Goal: Transaction & Acquisition: Purchase product/service

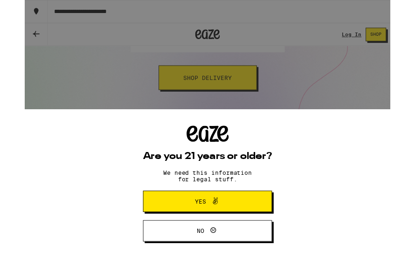
scroll to position [150, 0]
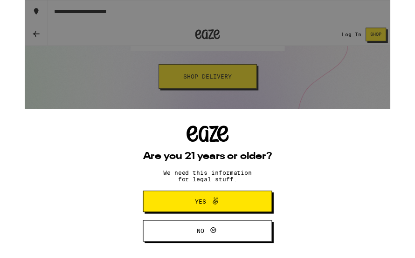
click at [242, 231] on button "Yes" at bounding box center [207, 229] width 146 height 24
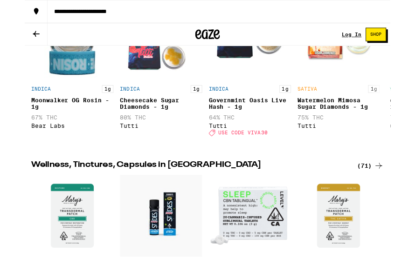
scroll to position [918, 0]
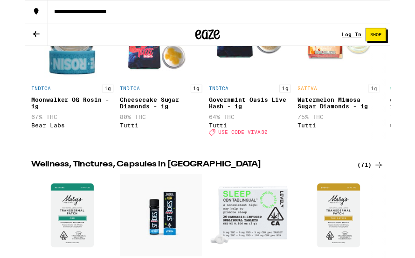
click at [367, 42] on link "Log In" at bounding box center [371, 39] width 22 height 6
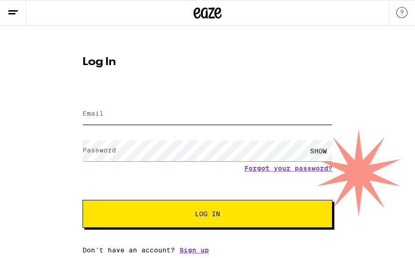
click at [263, 115] on input "Email" at bounding box center [207, 114] width 250 height 21
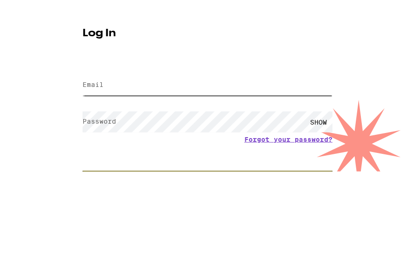
type input "[EMAIL_ADDRESS][DOMAIN_NAME]"
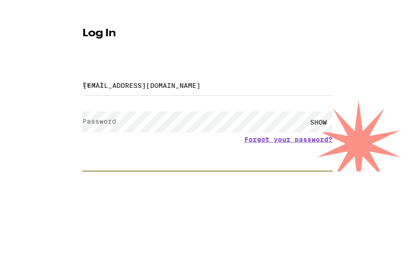
click at [207, 200] on button "Log In" at bounding box center [207, 214] width 250 height 28
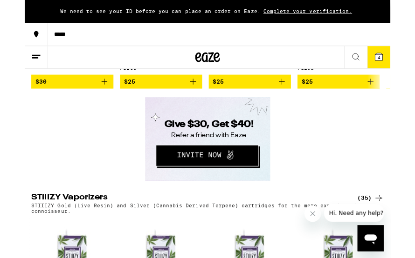
scroll to position [1571, 0]
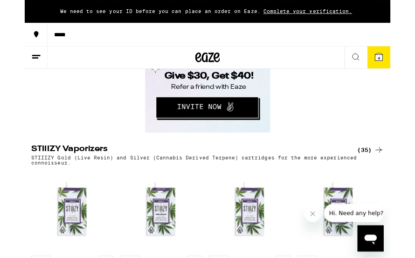
click at [19, 67] on button at bounding box center [13, 66] width 26 height 26
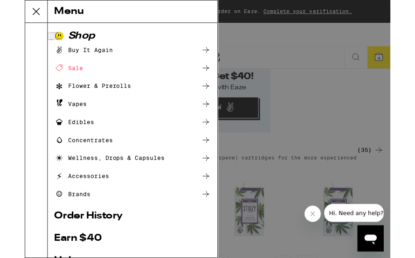
click at [58, 137] on div "Edibles" at bounding box center [56, 138] width 45 height 11
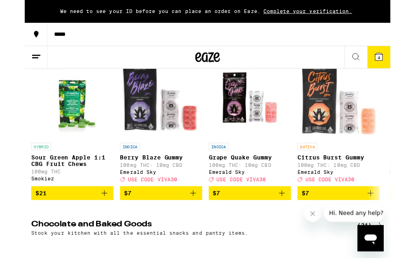
scroll to position [133, 0]
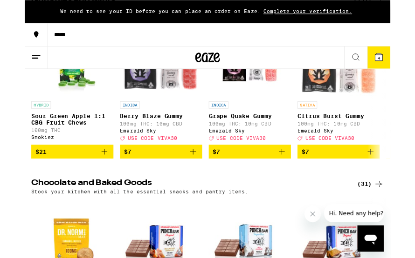
click at [402, 68] on span "4" at bounding box center [401, 66] width 3 height 6
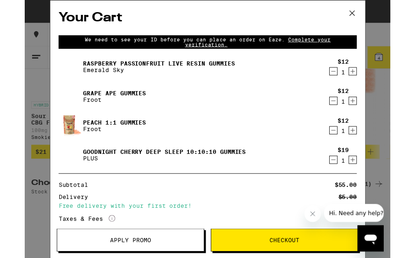
click at [350, 153] on icon "Decrement" at bounding box center [350, 148] width 8 height 11
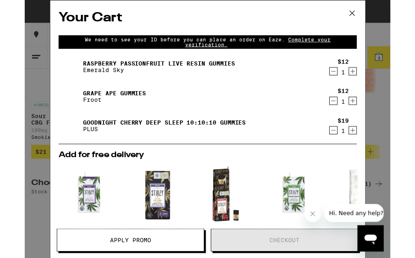
click at [347, 150] on icon "Decrement" at bounding box center [350, 148] width 8 height 11
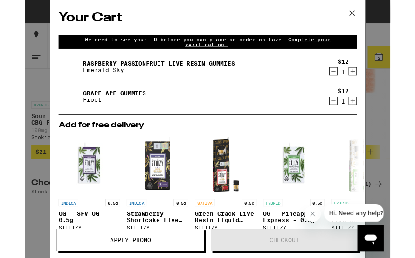
click at [346, 117] on icon "Decrement" at bounding box center [350, 114] width 8 height 11
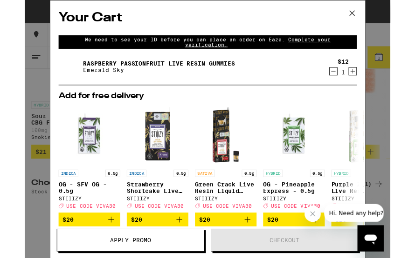
click at [347, 82] on icon "Decrement" at bounding box center [350, 80] width 8 height 11
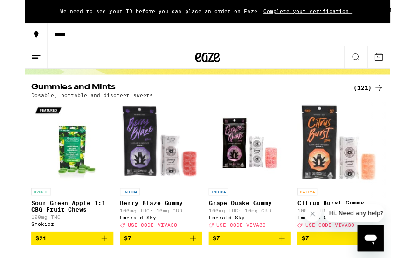
scroll to position [81, 0]
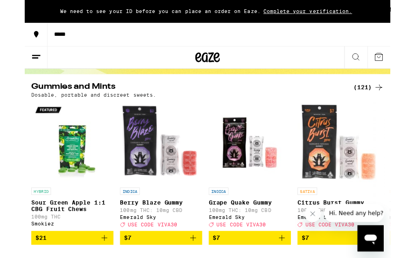
click at [386, 102] on div "(121)" at bounding box center [390, 99] width 34 height 11
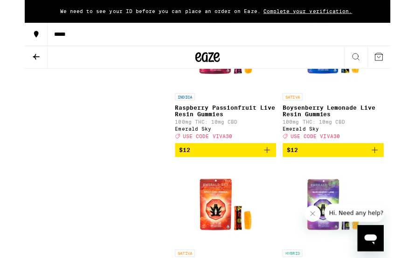
scroll to position [1897, 0]
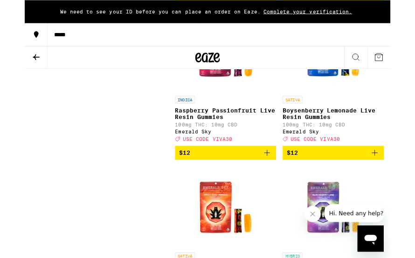
click at [315, 215] on icon "Close message from company" at bounding box center [313, 214] width 7 height 7
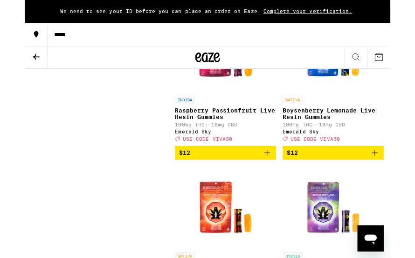
click at [397, 117] on div "SATIVA" at bounding box center [350, 113] width 115 height 8
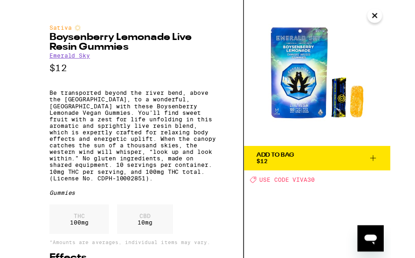
click at [396, 20] on icon "Close" at bounding box center [396, 18] width 11 height 14
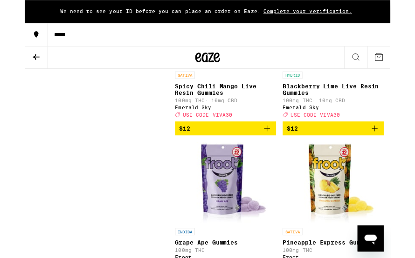
scroll to position [2102, 0]
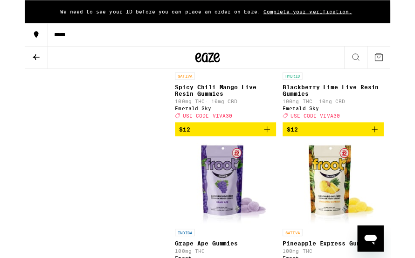
click at [227, 110] on p "Spicy Chili Mango Live Resin Gummies" at bounding box center [227, 102] width 115 height 15
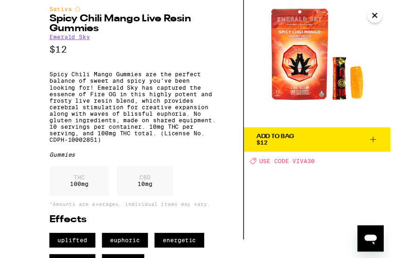
scroll to position [21, 0]
click at [400, 18] on icon "Close" at bounding box center [396, 18] width 11 height 14
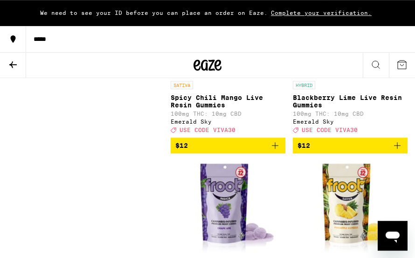
scroll to position [2102, 0]
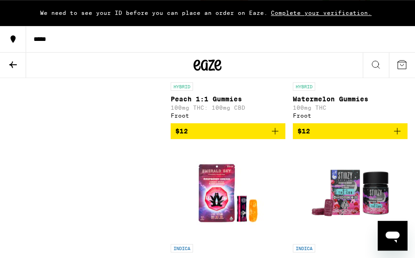
scroll to position [2332, 0]
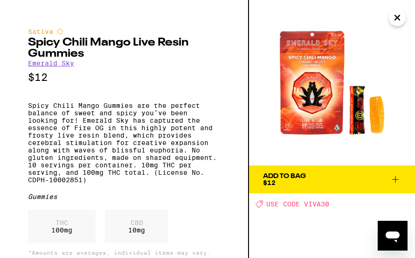
click at [394, 19] on icon "Close" at bounding box center [396, 18] width 11 height 14
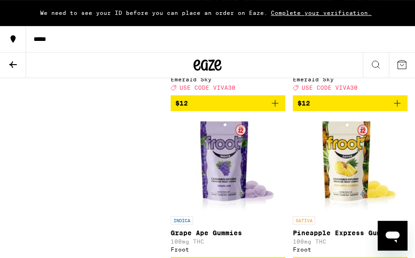
scroll to position [2332, 0]
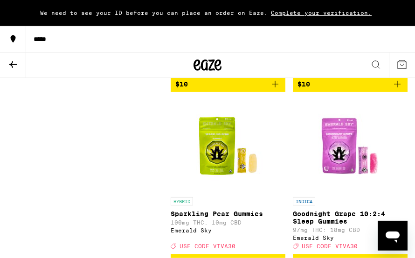
scroll to position [1620, 0]
